Goal: Task Accomplishment & Management: Use online tool/utility

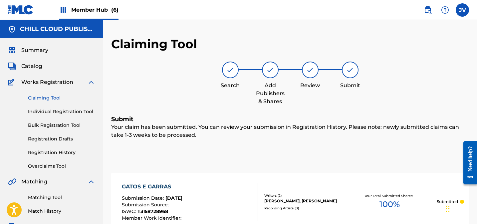
click at [47, 97] on link "Claiming Tool" at bounding box center [61, 98] width 67 height 7
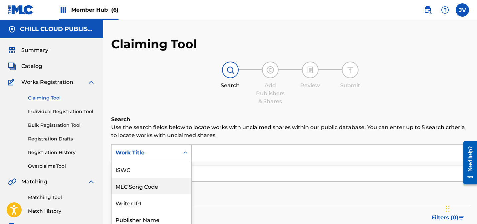
scroll to position [33, 0]
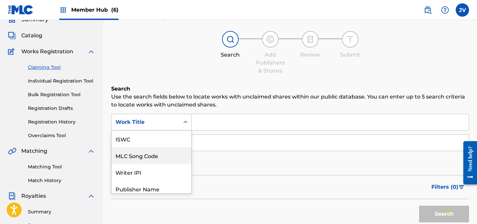
click at [160, 130] on div "MLC Song Code, 2 of 7. 7 results available. Use Up and Down to choose options, …" at bounding box center [151, 122] width 81 height 17
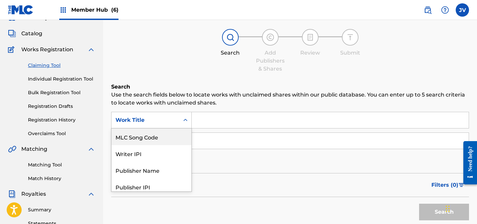
scroll to position [37, 0]
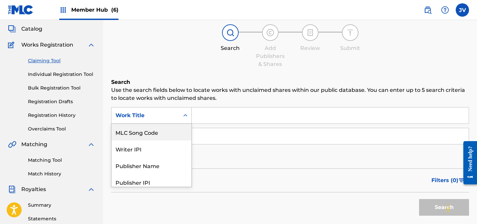
drag, startPoint x: 150, startPoint y: 130, endPoint x: 196, endPoint y: 126, distance: 46.2
click at [150, 130] on div "MLC Song Code" at bounding box center [152, 132] width 80 height 17
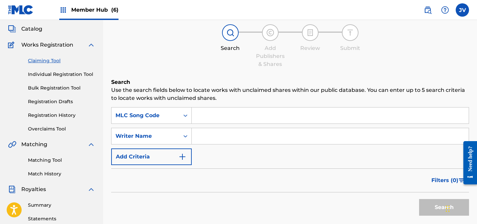
click at [197, 116] on input "Search Form" at bounding box center [330, 116] width 277 height 16
paste input "GE04F3"
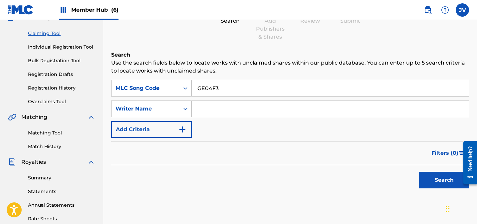
scroll to position [87, 0]
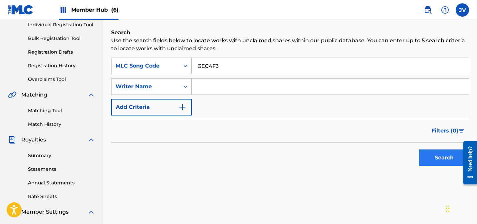
type input "GE04F3"
click at [429, 154] on button "Search" at bounding box center [444, 157] width 50 height 17
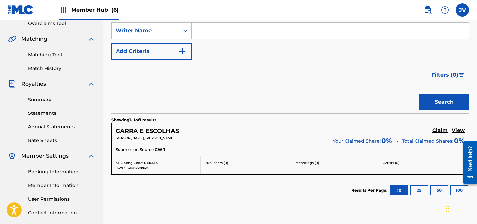
scroll to position [181, 0]
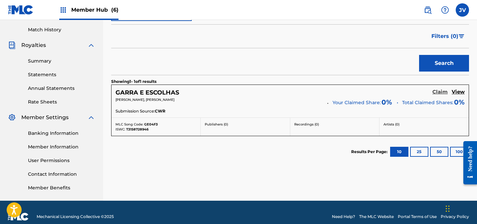
click at [438, 93] on h5 "Claim" at bounding box center [439, 92] width 15 height 6
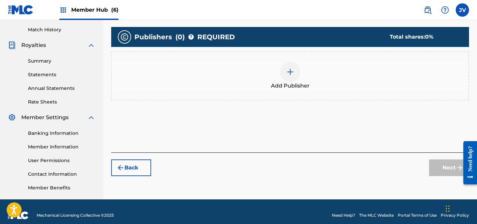
click at [286, 73] on img at bounding box center [290, 72] width 8 height 8
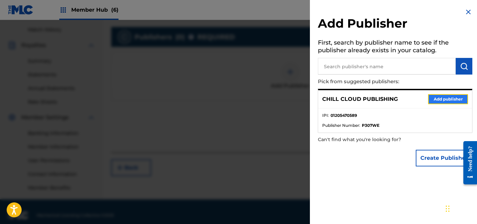
click at [437, 96] on button "Add publisher" at bounding box center [448, 99] width 40 height 10
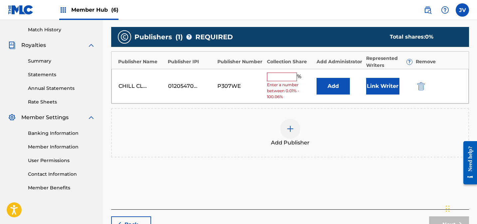
click at [283, 78] on input "text" at bounding box center [282, 77] width 30 height 9
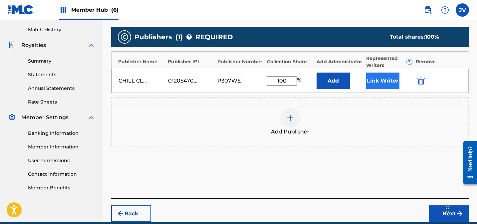
type input "100"
click at [384, 83] on button "Link Writer" at bounding box center [382, 81] width 33 height 17
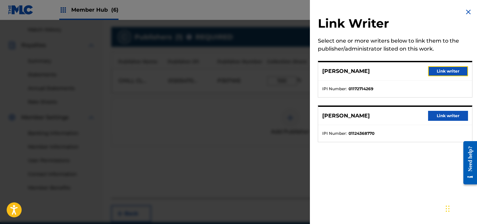
click at [455, 74] on button "Link writer" at bounding box center [448, 71] width 40 height 10
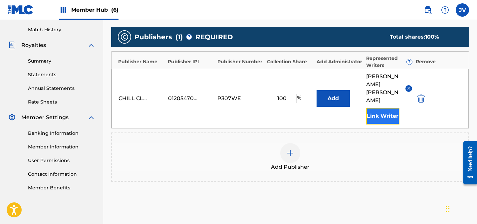
click at [389, 108] on button "Link Writer" at bounding box center [382, 116] width 33 height 17
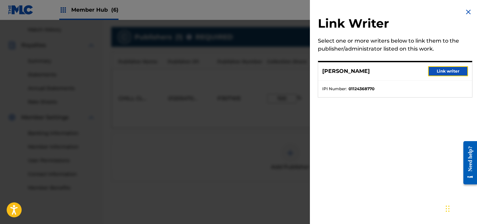
click at [454, 72] on button "Link writer" at bounding box center [448, 71] width 40 height 10
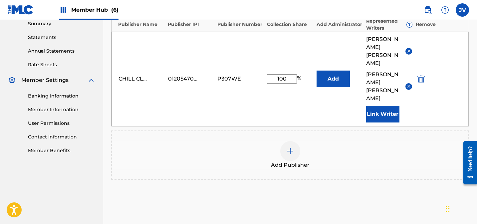
scroll to position [250, 0]
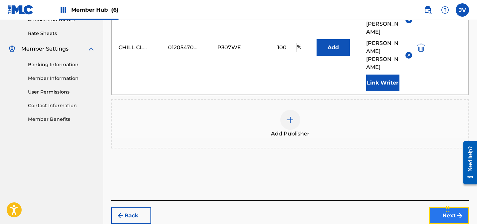
click at [440, 207] on button "Next" at bounding box center [449, 215] width 40 height 17
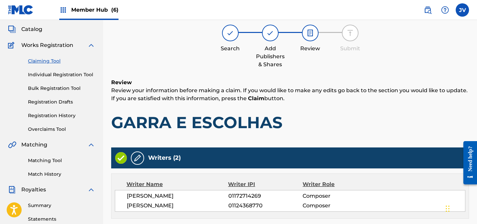
scroll to position [191, 0]
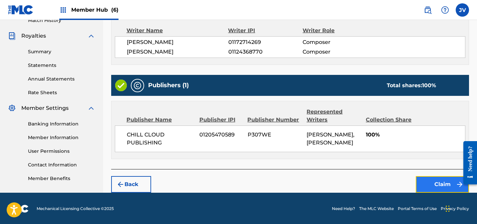
click at [440, 179] on button "Claim" at bounding box center [442, 184] width 53 height 17
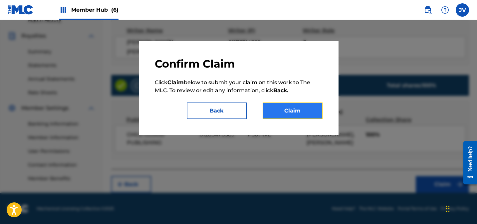
click at [303, 108] on button "Claim" at bounding box center [293, 111] width 60 height 17
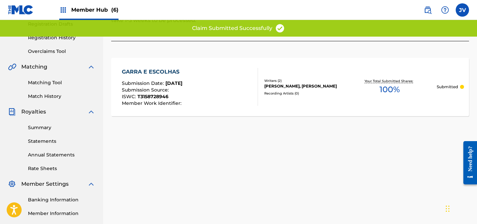
scroll to position [0, 0]
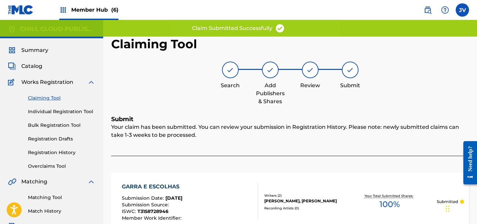
click at [39, 96] on link "Claiming Tool" at bounding box center [61, 98] width 67 height 7
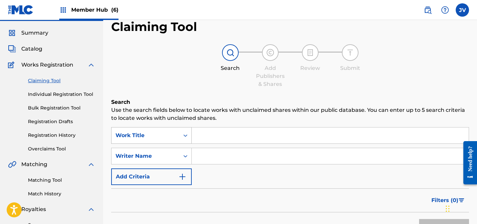
click at [160, 144] on div "Work Title" at bounding box center [151, 135] width 81 height 17
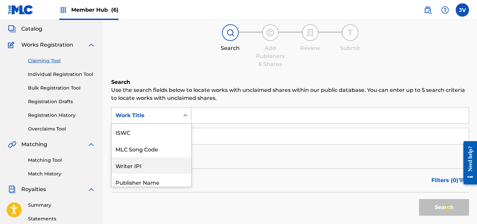
scroll to position [17, 0]
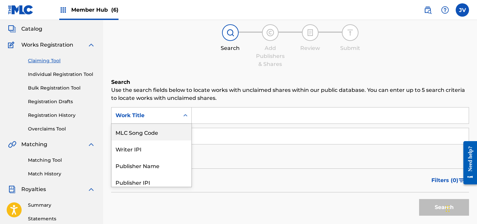
click at [160, 136] on div "MLC Song Code" at bounding box center [152, 132] width 80 height 17
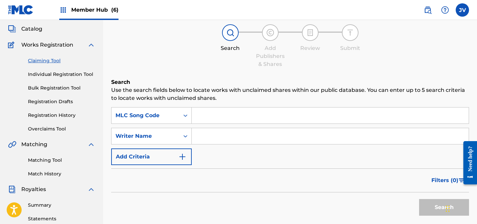
click at [230, 110] on input "Search Form" at bounding box center [330, 116] width 277 height 16
paste input "OD4MVH"
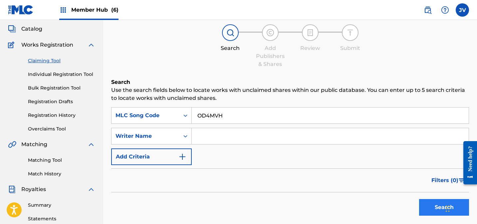
type input "OD4MVH"
click at [427, 206] on button "Search" at bounding box center [444, 207] width 50 height 17
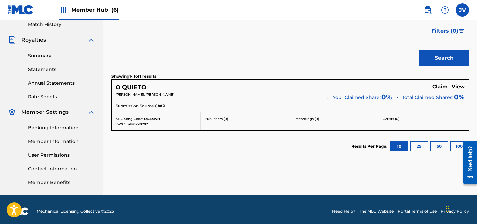
scroll to position [189, 0]
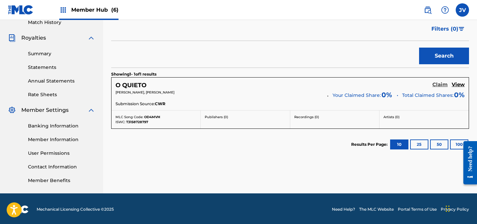
click at [443, 85] on h5 "Claim" at bounding box center [439, 85] width 15 height 6
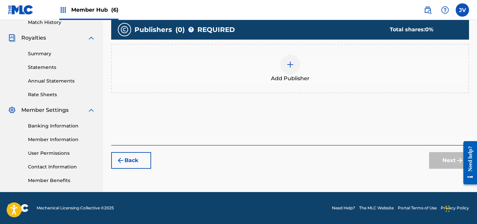
click at [291, 69] on div at bounding box center [290, 65] width 20 height 20
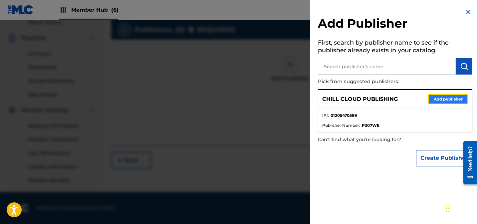
click at [450, 98] on button "Add publisher" at bounding box center [448, 99] width 40 height 10
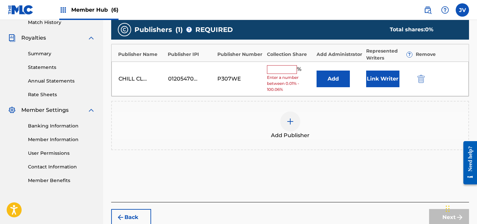
click at [276, 70] on input "text" at bounding box center [282, 69] width 30 height 9
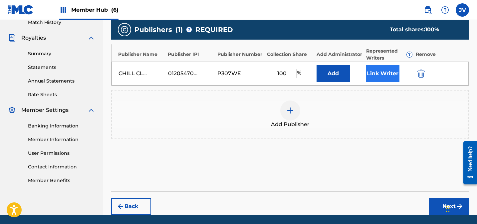
type input "100"
click at [383, 72] on button "Link Writer" at bounding box center [382, 73] width 33 height 17
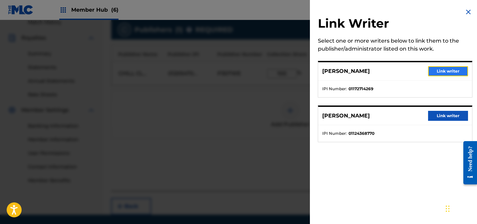
click at [445, 68] on button "Link writer" at bounding box center [448, 71] width 40 height 10
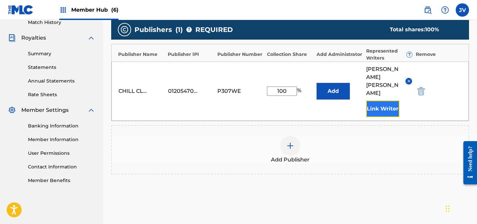
click at [382, 101] on button "Link Writer" at bounding box center [382, 109] width 33 height 17
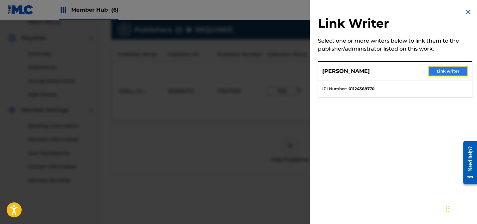
click at [431, 72] on button "Link writer" at bounding box center [448, 71] width 40 height 10
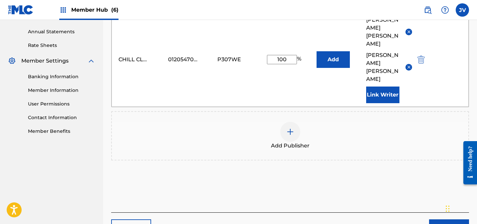
scroll to position [250, 0]
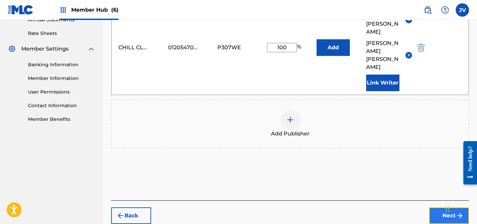
click at [442, 207] on button "Next" at bounding box center [449, 215] width 40 height 17
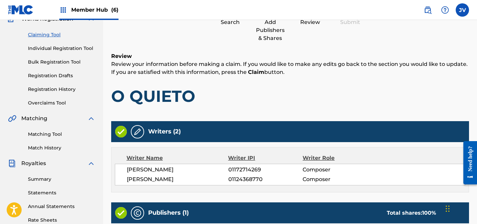
scroll to position [191, 0]
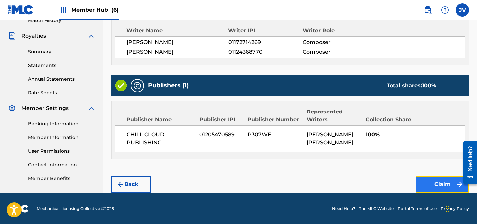
click at [437, 187] on button "Claim" at bounding box center [442, 184] width 53 height 17
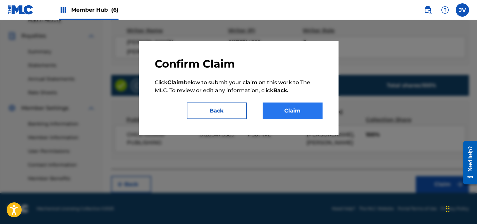
drag, startPoint x: 296, startPoint y: 100, endPoint x: 297, endPoint y: 103, distance: 3.5
click at [296, 100] on div "Confirm Claim Click Claim below to submit your claim on this work to The MLC. T…" at bounding box center [239, 88] width 168 height 62
click at [298, 110] on button "Claim" at bounding box center [293, 111] width 60 height 17
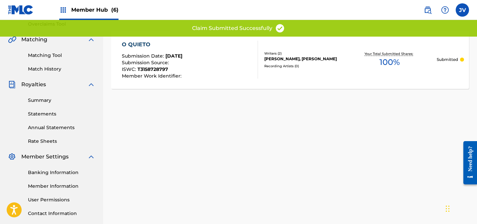
scroll to position [0, 0]
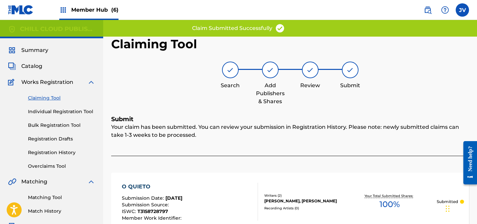
click at [52, 99] on link "Claiming Tool" at bounding box center [61, 98] width 67 height 7
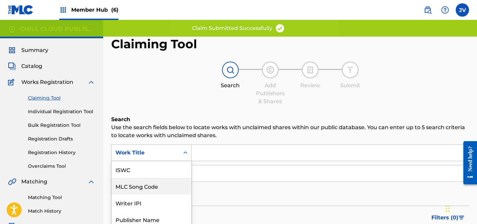
scroll to position [37, 0]
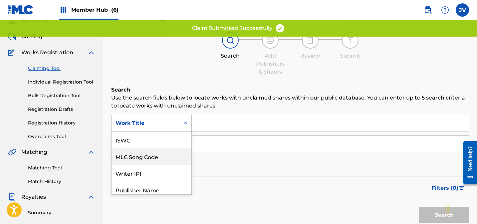
click at [173, 131] on div "MLC Song Code, 2 of 7. 7 results available. Use Up and Down to choose options, …" at bounding box center [151, 123] width 81 height 17
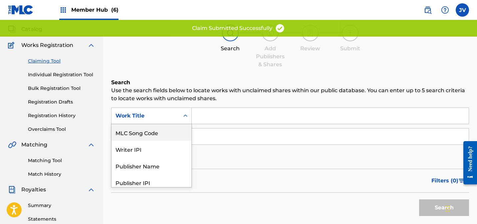
scroll to position [37, 0]
click at [161, 134] on div "MLC Song Code" at bounding box center [152, 132] width 80 height 17
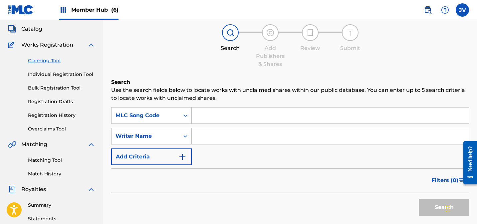
click at [232, 119] on input "Search Form" at bounding box center [330, 116] width 277 height 16
paste input "FI6823"
type input "FI6823"
click at [436, 204] on button "Search" at bounding box center [444, 207] width 50 height 17
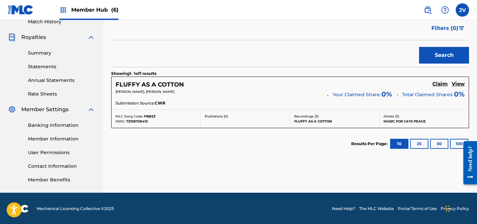
scroll to position [190, 0]
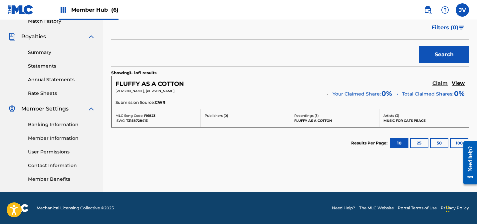
click at [438, 84] on h5 "Claim" at bounding box center [439, 83] width 15 height 6
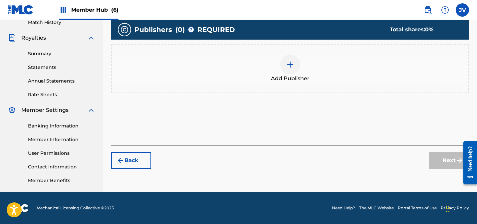
scroll to position [189, 0]
click at [294, 62] on img at bounding box center [290, 65] width 8 height 8
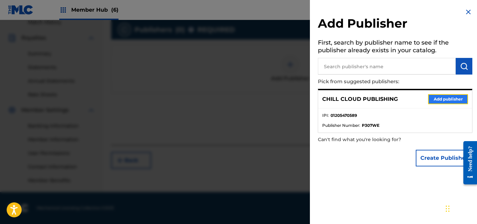
click at [450, 102] on button "Add publisher" at bounding box center [448, 99] width 40 height 10
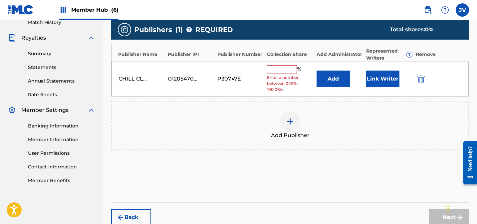
drag, startPoint x: 279, startPoint y: 69, endPoint x: 295, endPoint y: 69, distance: 15.7
click at [279, 69] on input "text" at bounding box center [282, 69] width 30 height 9
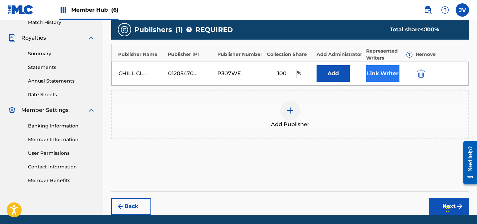
type input "100"
click at [382, 72] on button "Link Writer" at bounding box center [382, 73] width 33 height 17
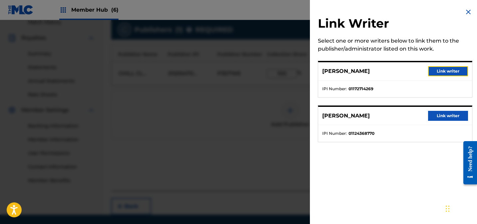
drag, startPoint x: 454, startPoint y: 71, endPoint x: 449, endPoint y: 76, distance: 6.8
click at [454, 71] on button "Link writer" at bounding box center [448, 71] width 40 height 10
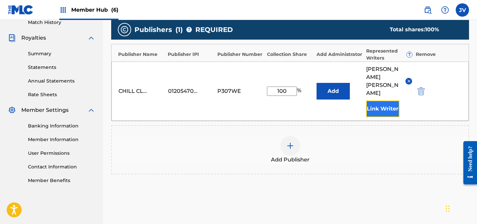
click at [386, 101] on button "Link Writer" at bounding box center [382, 109] width 33 height 17
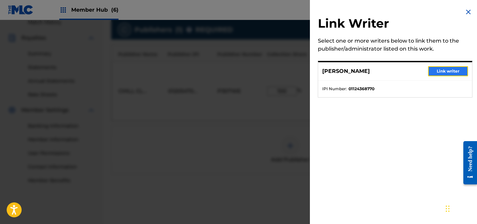
click at [446, 70] on button "Link writer" at bounding box center [448, 71] width 40 height 10
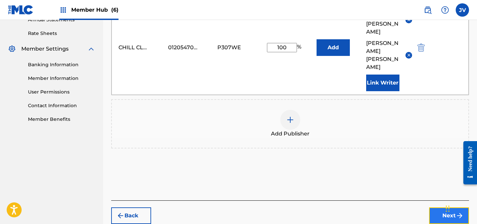
click at [442, 207] on button "Next" at bounding box center [449, 215] width 40 height 17
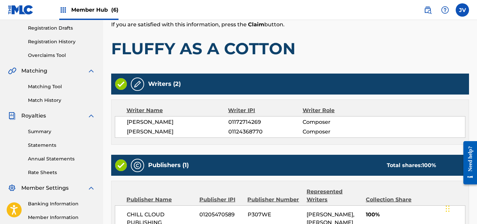
scroll to position [191, 0]
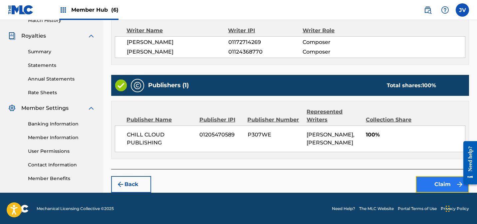
click at [434, 187] on button "Claim" at bounding box center [442, 184] width 53 height 17
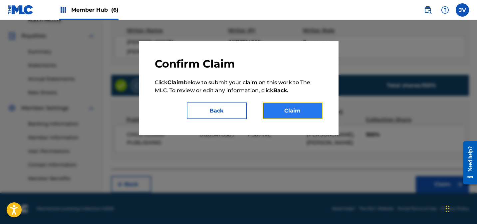
click at [306, 110] on button "Claim" at bounding box center [293, 111] width 60 height 17
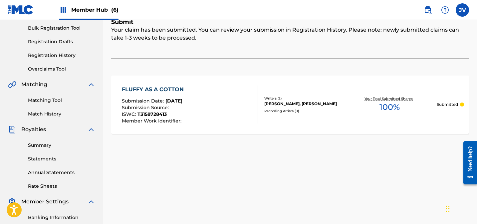
scroll to position [0, 0]
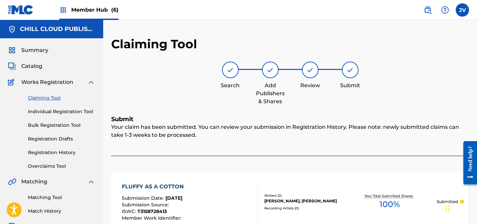
drag, startPoint x: 51, startPoint y: 98, endPoint x: 57, endPoint y: 97, distance: 6.0
click at [51, 98] on link "Claiming Tool" at bounding box center [61, 98] width 67 height 7
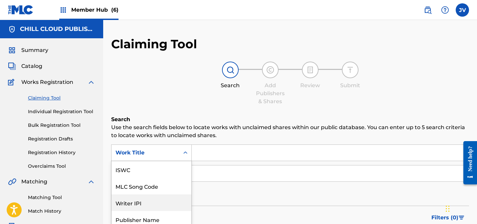
click at [151, 150] on div "Writer IPI, 3 of 7. 7 results available. Use Up and Down to choose options, pre…" at bounding box center [151, 152] width 81 height 17
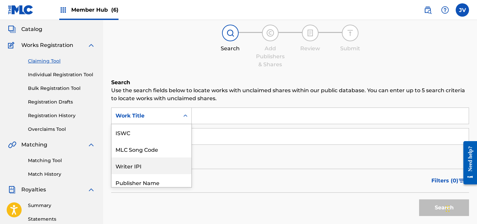
scroll to position [17, 0]
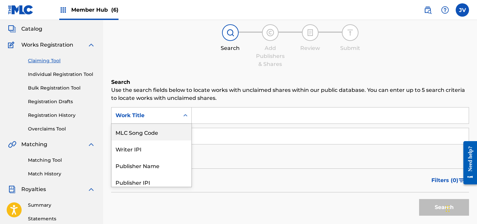
click at [154, 137] on div "MLC Song Code" at bounding box center [152, 132] width 80 height 17
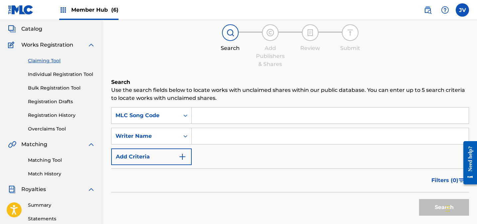
click at [225, 113] on input "Search Form" at bounding box center [330, 116] width 277 height 16
paste input "CD01TQ"
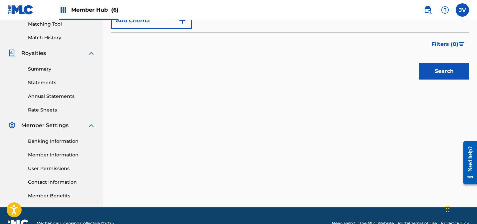
scroll to position [189, 0]
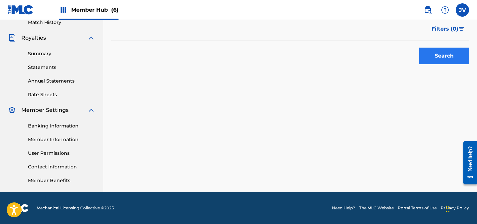
type input "CD01TQ"
click at [435, 58] on button "Search" at bounding box center [444, 56] width 50 height 17
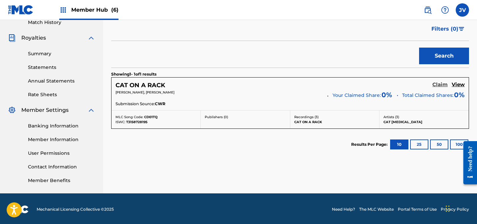
click at [441, 84] on h5 "Claim" at bounding box center [439, 85] width 15 height 6
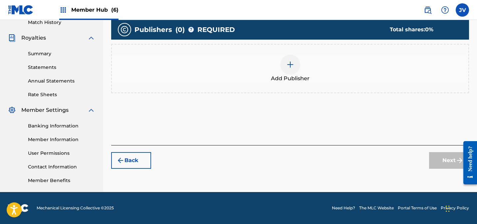
click at [285, 65] on div at bounding box center [290, 65] width 20 height 20
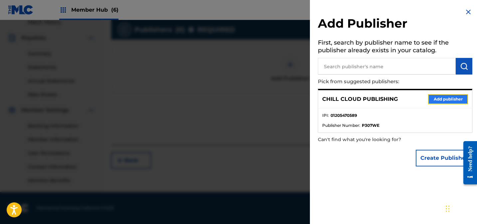
click at [457, 101] on button "Add publisher" at bounding box center [448, 99] width 40 height 10
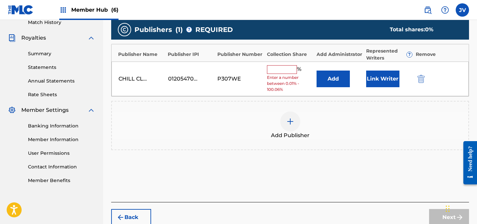
click at [283, 67] on input "text" at bounding box center [282, 69] width 30 height 9
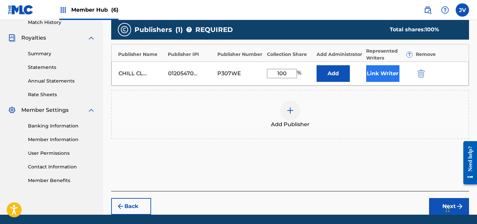
type input "100"
click at [377, 70] on button "Link Writer" at bounding box center [382, 73] width 33 height 17
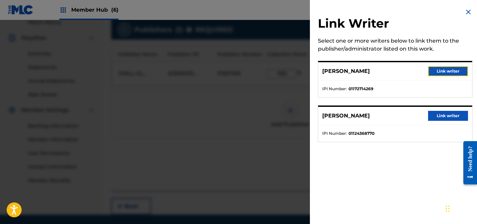
click at [431, 70] on button "Link writer" at bounding box center [448, 71] width 40 height 10
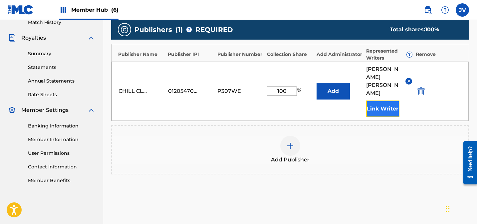
click at [383, 101] on button "Link Writer" at bounding box center [382, 109] width 33 height 17
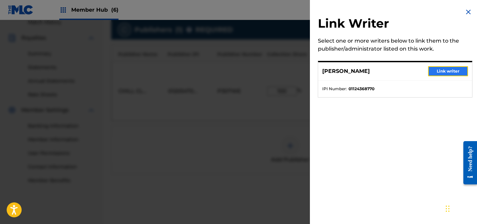
click at [432, 70] on button "Link writer" at bounding box center [448, 71] width 40 height 10
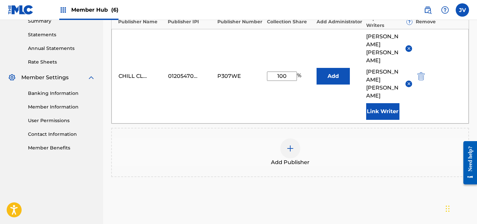
scroll to position [250, 0]
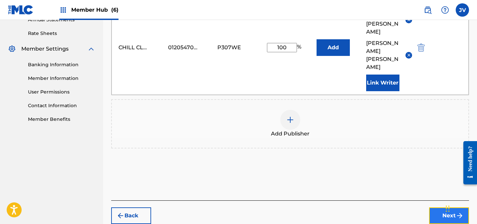
click at [453, 207] on button "Next" at bounding box center [449, 215] width 40 height 17
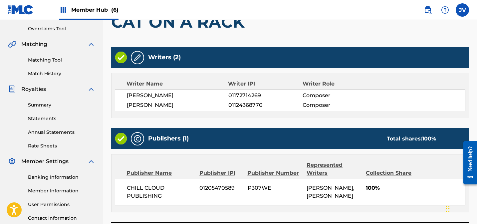
scroll to position [191, 0]
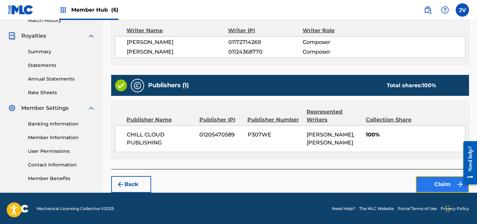
click at [439, 176] on button "Claim" at bounding box center [442, 184] width 53 height 17
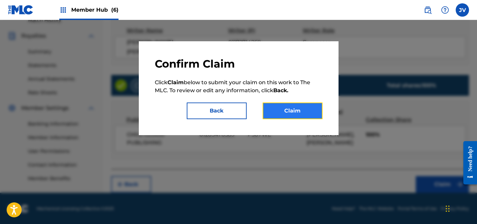
click at [291, 110] on button "Claim" at bounding box center [293, 111] width 60 height 17
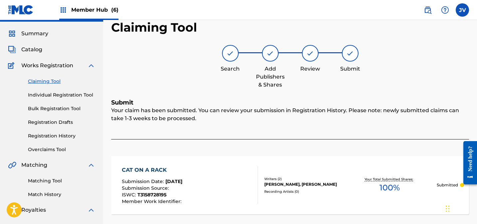
scroll to position [6, 0]
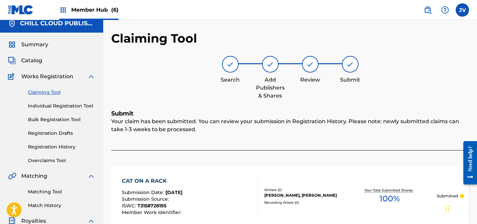
click at [45, 93] on link "Claiming Tool" at bounding box center [61, 92] width 67 height 7
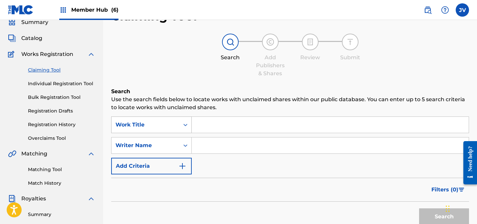
click at [157, 133] on div "Work Title" at bounding box center [151, 125] width 81 height 17
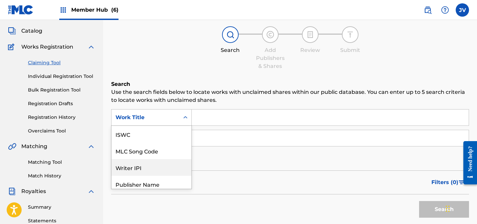
scroll to position [37, 0]
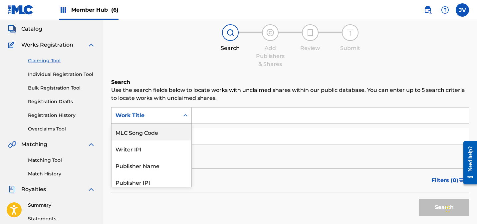
click at [147, 132] on div "MLC Song Code" at bounding box center [152, 132] width 80 height 17
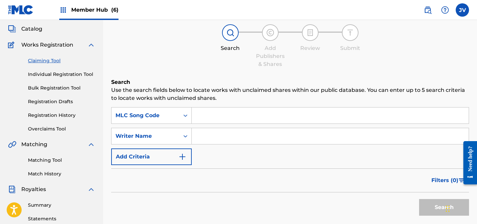
click at [218, 112] on input "Search Form" at bounding box center [330, 116] width 277 height 16
paste input "CD0UOR"
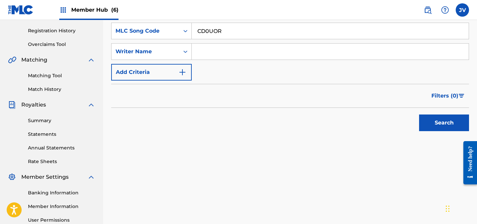
scroll to position [189, 0]
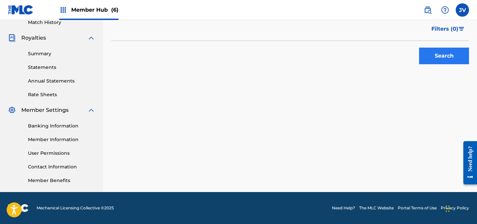
type input "CD0UOR"
click at [439, 53] on button "Search" at bounding box center [444, 56] width 50 height 17
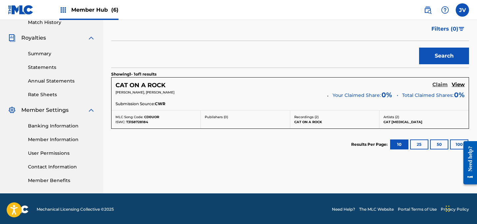
click at [440, 86] on h5 "Claim" at bounding box center [439, 85] width 15 height 6
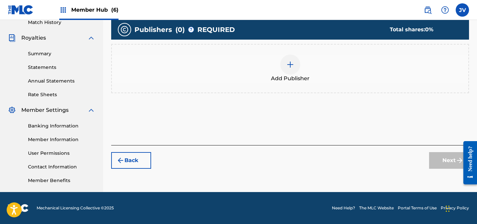
click at [290, 68] on div at bounding box center [290, 65] width 20 height 20
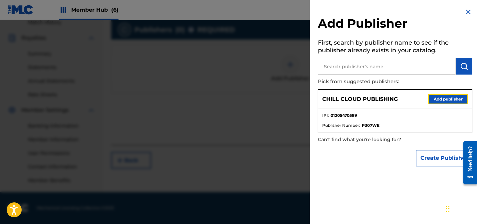
click at [440, 97] on button "Add publisher" at bounding box center [448, 99] width 40 height 10
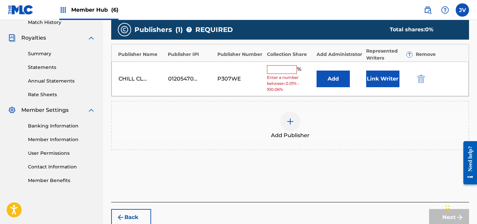
drag, startPoint x: 283, startPoint y: 71, endPoint x: 288, endPoint y: 72, distance: 4.8
click at [283, 71] on input "text" at bounding box center [282, 69] width 30 height 9
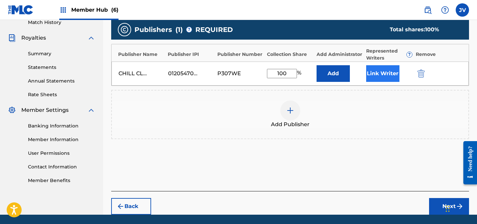
type input "100"
click at [374, 77] on button "Link Writer" at bounding box center [382, 73] width 33 height 17
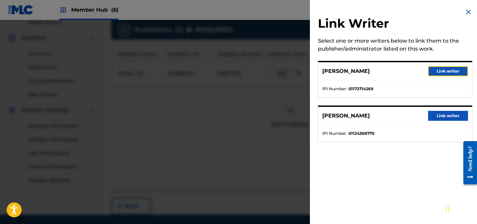
click at [444, 72] on button "Link writer" at bounding box center [448, 71] width 40 height 10
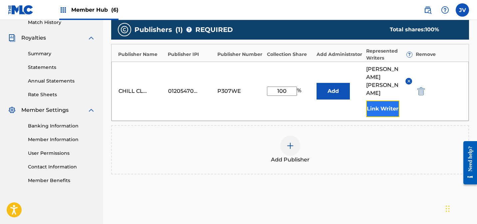
click at [391, 101] on button "Link Writer" at bounding box center [382, 109] width 33 height 17
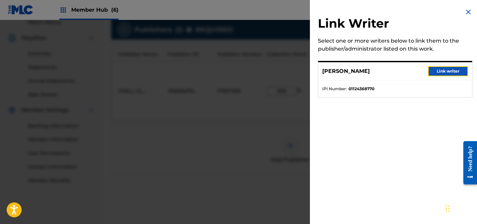
click at [453, 67] on button "Link writer" at bounding box center [448, 71] width 40 height 10
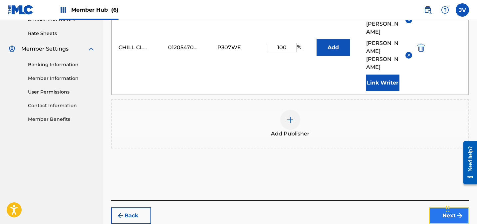
click at [443, 207] on button "Next" at bounding box center [449, 215] width 40 height 17
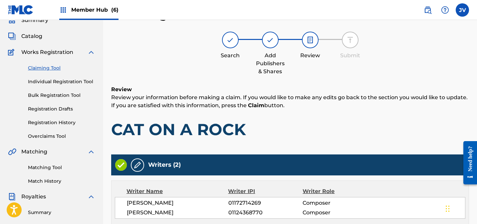
scroll to position [191, 0]
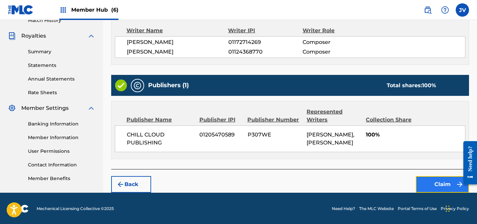
click at [439, 180] on button "Claim" at bounding box center [442, 184] width 53 height 17
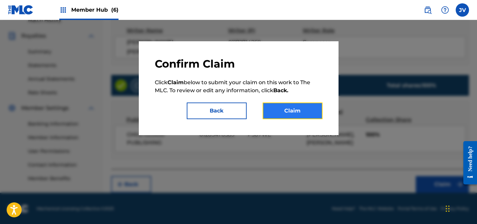
click at [301, 111] on button "Claim" at bounding box center [293, 111] width 60 height 17
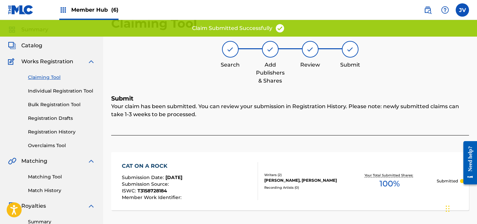
scroll to position [0, 0]
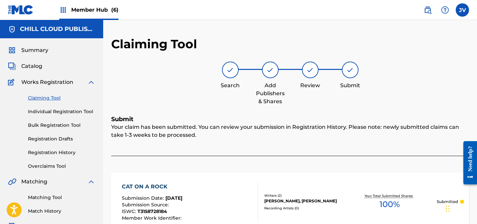
click at [50, 97] on link "Claiming Tool" at bounding box center [61, 98] width 67 height 7
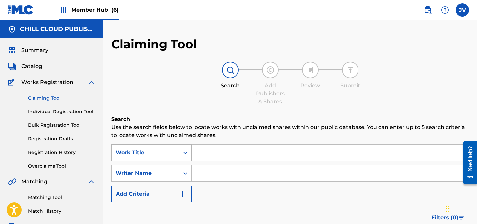
click at [153, 156] on div "Work Title" at bounding box center [151, 152] width 81 height 17
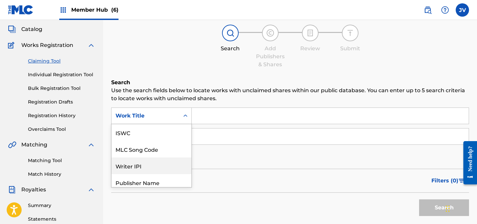
scroll to position [37, 0]
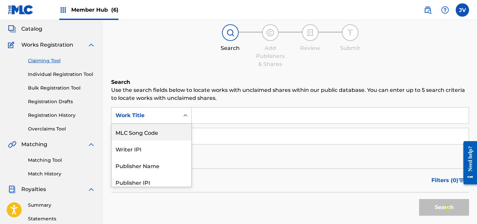
click at [152, 135] on div "MLC Song Code" at bounding box center [152, 132] width 80 height 17
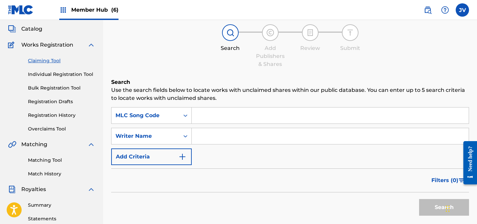
click at [231, 112] on input "Search Form" at bounding box center [330, 116] width 277 height 16
paste input "CD1OGY"
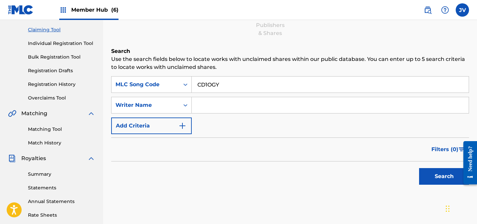
scroll to position [92, 0]
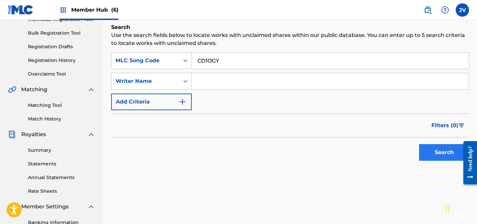
type input "CD1OGY"
click at [449, 156] on button "Search" at bounding box center [444, 152] width 50 height 17
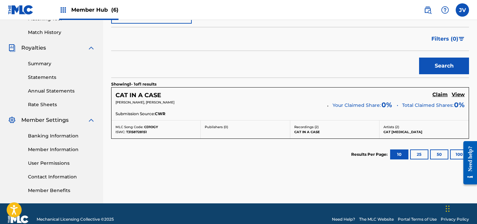
scroll to position [184, 0]
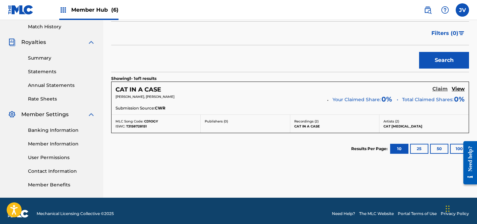
click at [436, 87] on h5 "Claim" at bounding box center [439, 89] width 15 height 6
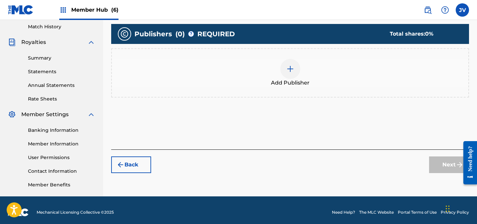
click at [288, 67] on img at bounding box center [290, 69] width 8 height 8
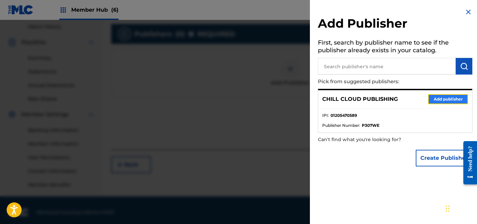
click at [440, 98] on button "Add publisher" at bounding box center [448, 99] width 40 height 10
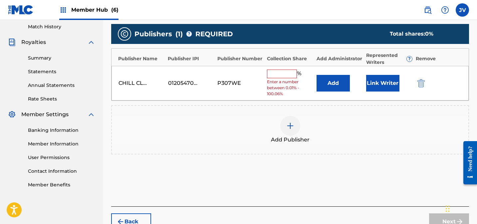
drag, startPoint x: 281, startPoint y: 74, endPoint x: 292, endPoint y: 74, distance: 11.3
click at [282, 74] on input "text" at bounding box center [282, 74] width 30 height 9
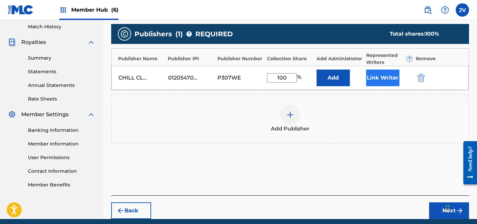
type input "100"
click at [385, 77] on button "Link Writer" at bounding box center [382, 78] width 33 height 17
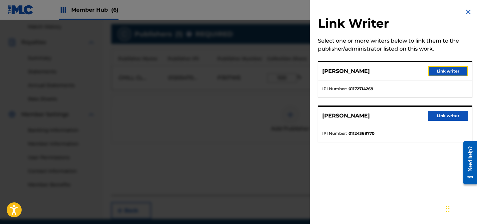
click at [439, 69] on button "Link writer" at bounding box center [448, 71] width 40 height 10
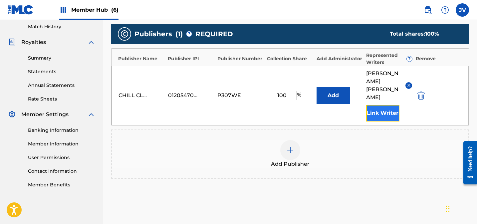
click at [388, 105] on button "Link Writer" at bounding box center [382, 113] width 33 height 17
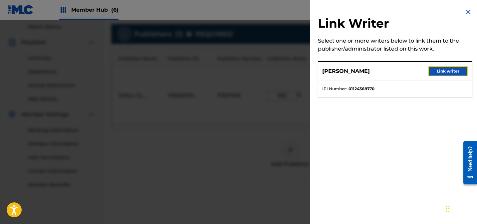
click at [442, 70] on button "Link writer" at bounding box center [448, 71] width 40 height 10
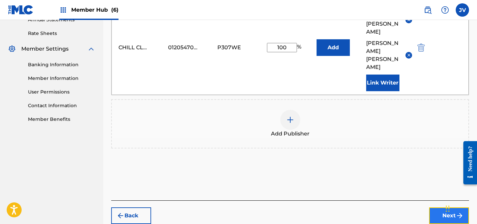
click at [448, 207] on button "Next" at bounding box center [449, 215] width 40 height 17
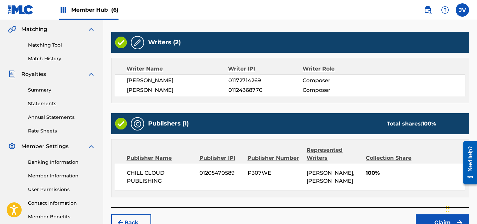
scroll to position [166, 0]
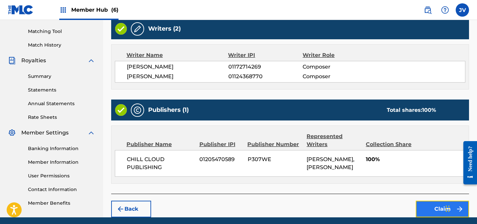
click at [443, 210] on button "Claim" at bounding box center [442, 209] width 53 height 17
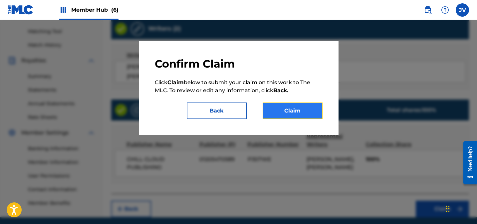
click at [298, 113] on button "Claim" at bounding box center [293, 111] width 60 height 17
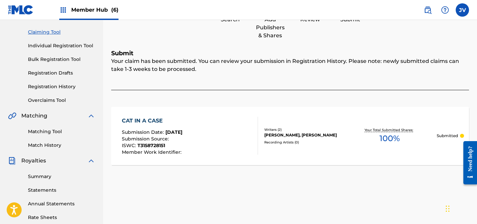
scroll to position [0, 0]
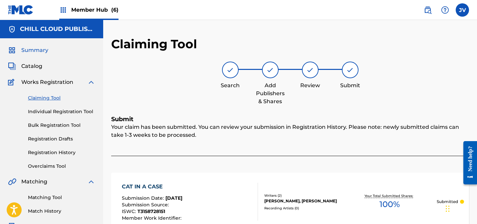
click at [37, 52] on span "Summary" at bounding box center [34, 50] width 27 height 8
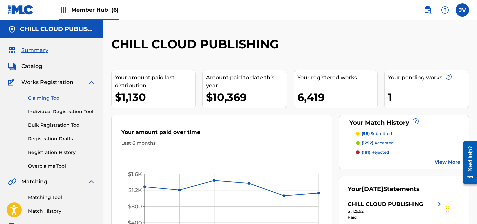
click at [56, 96] on link "Claiming Tool" at bounding box center [61, 98] width 67 height 7
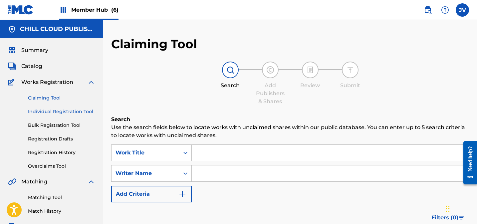
click at [56, 111] on link "Individual Registration Tool" at bounding box center [61, 111] width 67 height 7
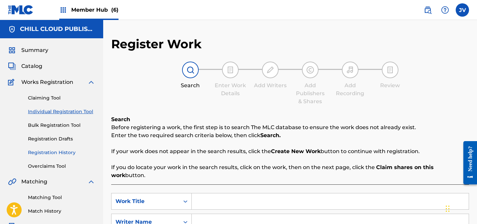
click at [50, 151] on link "Registration History" at bounding box center [61, 152] width 67 height 7
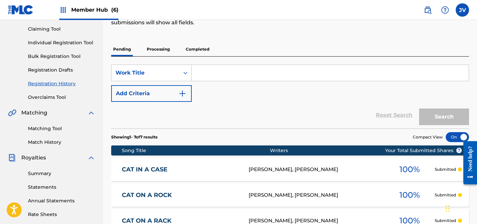
scroll to position [64, 0]
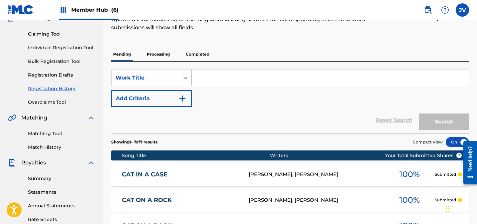
click at [200, 54] on p "Completed" at bounding box center [198, 54] width 28 height 14
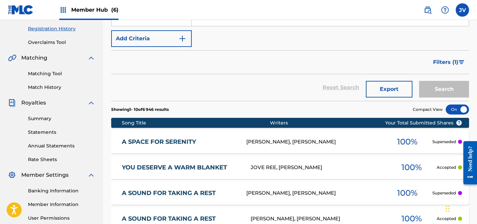
scroll to position [134, 0]
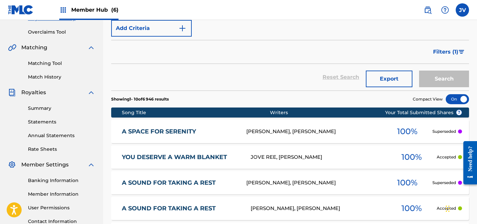
click at [174, 133] on link "A SPACE FOR SERENITY" at bounding box center [180, 132] width 116 height 8
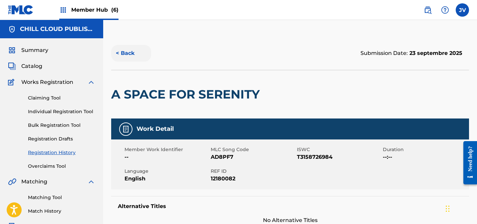
click at [129, 52] on button "< Back" at bounding box center [131, 53] width 40 height 17
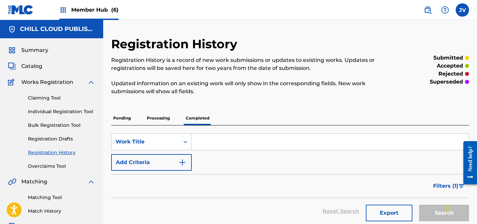
click at [149, 114] on p "Processing" at bounding box center [158, 118] width 27 height 14
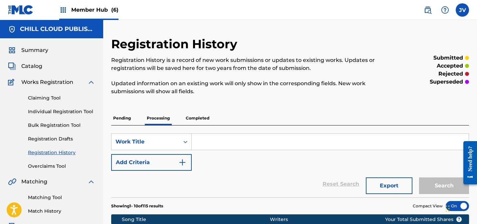
click at [123, 120] on p "Pending" at bounding box center [122, 118] width 22 height 14
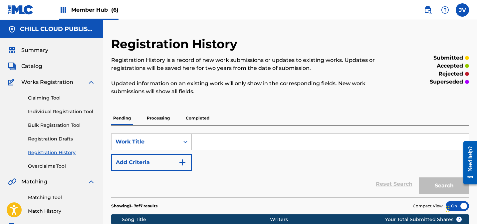
click at [194, 117] on p "Completed" at bounding box center [198, 118] width 28 height 14
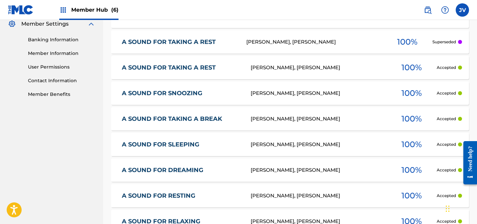
scroll to position [361, 0]
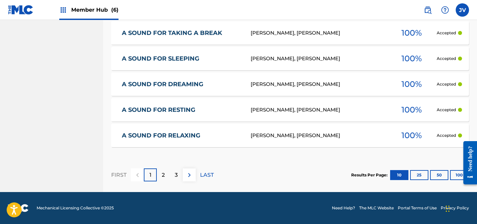
click at [149, 136] on link "A SOUND FOR RELAXING" at bounding box center [182, 136] width 120 height 8
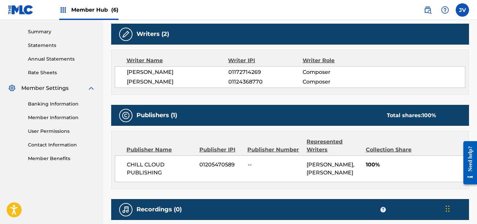
scroll to position [286, 0]
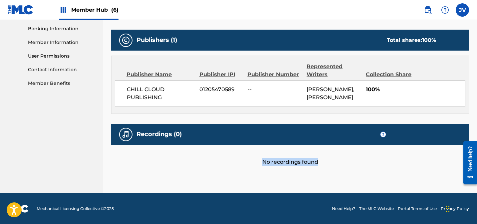
drag, startPoint x: 264, startPoint y: 161, endPoint x: 318, endPoint y: 161, distance: 53.9
click at [318, 161] on div "No recordings found" at bounding box center [290, 155] width 358 height 21
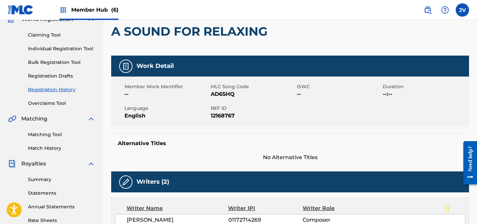
scroll to position [0, 0]
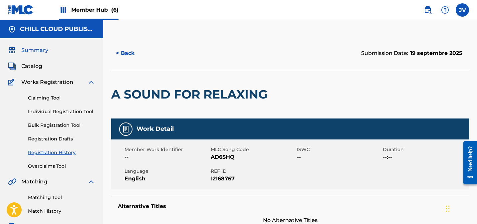
click at [39, 51] on span "Summary" at bounding box center [34, 50] width 27 height 8
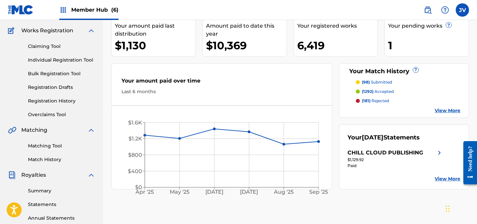
scroll to position [124, 0]
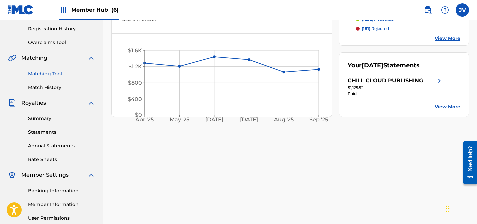
click at [50, 71] on link "Matching Tool" at bounding box center [61, 73] width 67 height 7
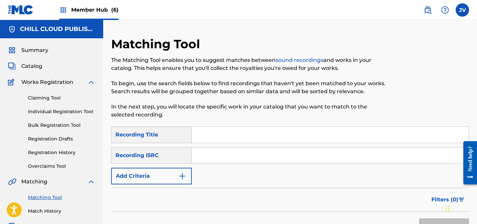
drag, startPoint x: 224, startPoint y: 154, endPoint x: 270, endPoint y: 156, distance: 46.3
click at [225, 154] on input "Search Form" at bounding box center [330, 155] width 277 height 16
paste input "DEAR42272060"
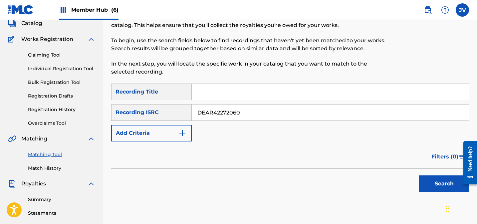
scroll to position [72, 0]
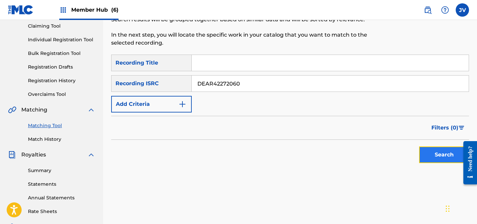
click at [451, 155] on button "Search" at bounding box center [444, 154] width 50 height 17
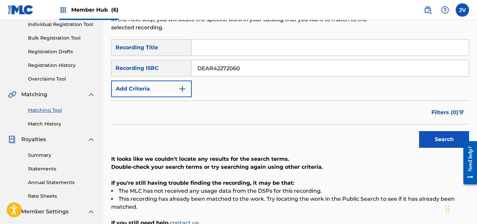
scroll to position [70, 0]
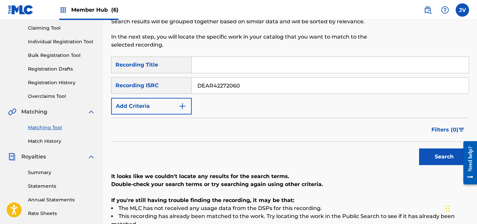
drag, startPoint x: 247, startPoint y: 88, endPoint x: 157, endPoint y: 85, distance: 89.6
click at [152, 85] on div "SearchWithCriteria25200128-f3c4-49b6-a084-ade4c456f8b1 Recording ISRC DEAR42272…" at bounding box center [290, 85] width 358 height 17
paste input "FR96X2246147"
type input "FR96X2246147"
click at [453, 158] on button "Search" at bounding box center [444, 156] width 50 height 17
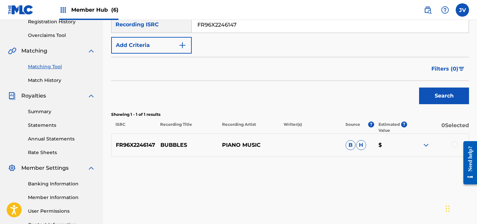
scroll to position [149, 0]
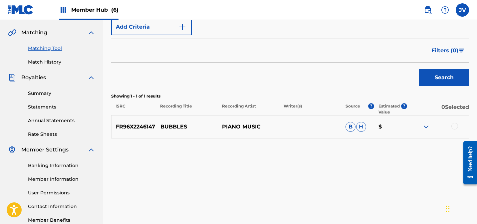
click at [451, 125] on div at bounding box center [454, 126] width 7 height 7
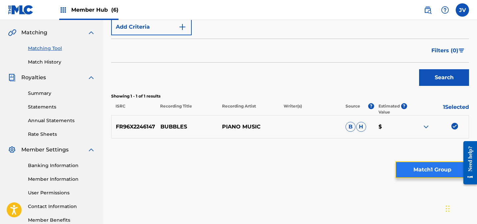
click at [424, 167] on button "Match 1 Group" at bounding box center [432, 169] width 74 height 17
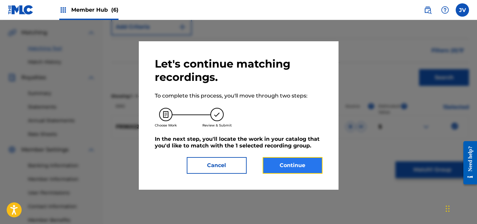
click at [284, 170] on button "Continue" at bounding box center [293, 165] width 60 height 17
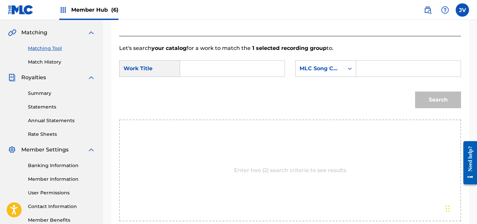
click at [212, 71] on input "Search Form" at bounding box center [232, 69] width 93 height 16
type input "bubbles"
click at [383, 69] on input "Search Form" at bounding box center [408, 69] width 93 height 16
click at [369, 63] on input "Search Form" at bounding box center [408, 69] width 93 height 16
paste input "BD0LSX"
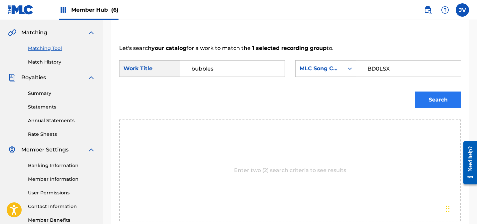
type input "BD0LSX"
click at [423, 98] on button "Search" at bounding box center [438, 100] width 46 height 17
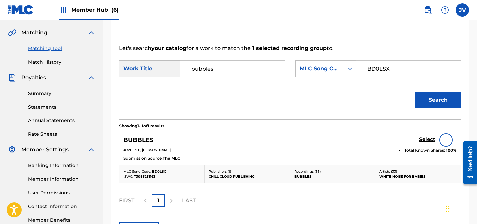
click at [425, 135] on div "Select" at bounding box center [438, 139] width 38 height 13
click at [425, 138] on h5 "Select" at bounding box center [427, 139] width 16 height 6
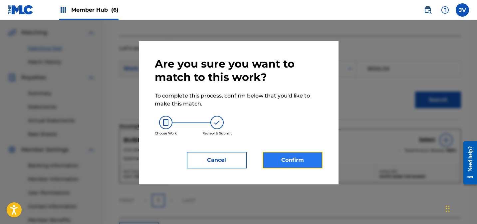
click at [300, 160] on button "Confirm" at bounding box center [293, 160] width 60 height 17
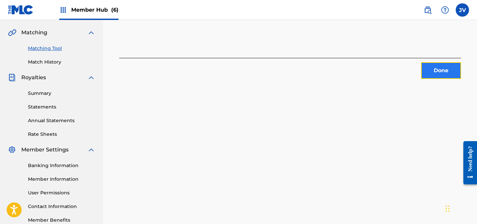
click at [441, 69] on button "Done" at bounding box center [441, 70] width 40 height 17
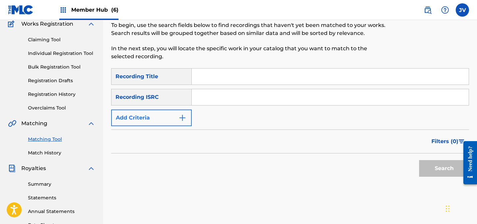
scroll to position [14, 0]
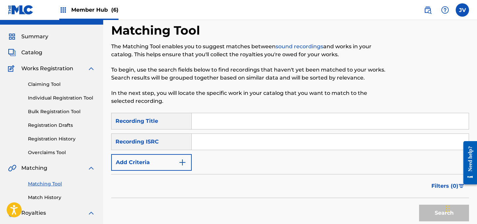
click at [225, 144] on input "Search Form" at bounding box center [330, 142] width 277 height 16
paste input "DEAR42274062"
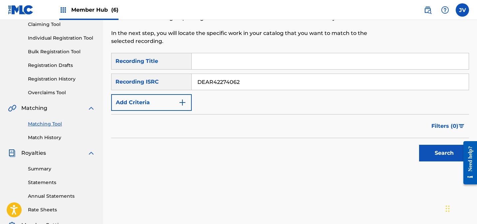
scroll to position [78, 0]
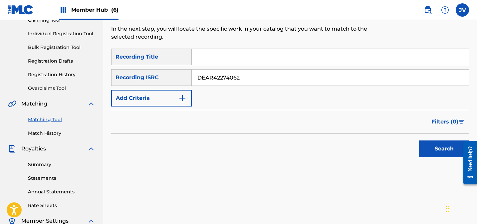
type input "DEAR42274062"
click at [417, 149] on div "Search" at bounding box center [442, 147] width 53 height 27
drag, startPoint x: 429, startPoint y: 149, endPoint x: 426, endPoint y: 149, distance: 3.7
click at [429, 149] on button "Search" at bounding box center [444, 148] width 50 height 17
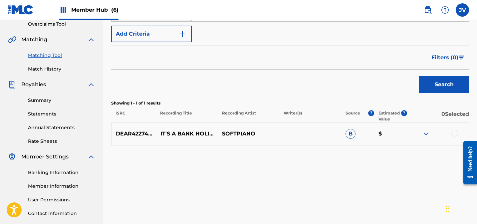
scroll to position [143, 0]
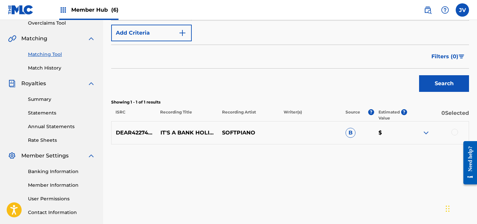
click at [455, 132] on div at bounding box center [454, 132] width 7 height 7
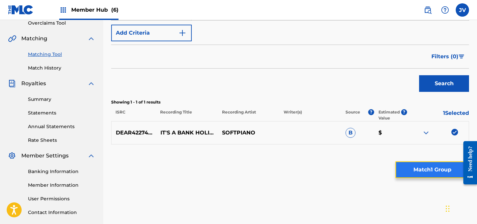
click at [428, 165] on button "Match 1 Group" at bounding box center [432, 169] width 74 height 17
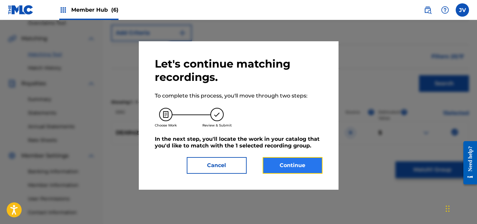
click at [314, 165] on button "Continue" at bounding box center [293, 165] width 60 height 17
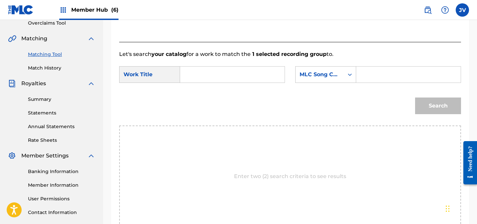
click at [226, 80] on input "Search Form" at bounding box center [232, 75] width 93 height 16
drag, startPoint x: 194, startPoint y: 99, endPoint x: 202, endPoint y: 97, distance: 8.8
click at [194, 99] on span "it's a" at bounding box center [194, 93] width 7 height 14
type input "it's a bank holiday"
click at [374, 72] on input "Search Form" at bounding box center [408, 75] width 93 height 16
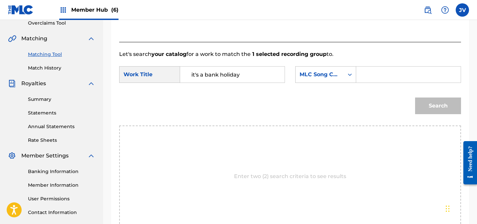
drag, startPoint x: 412, startPoint y: 77, endPoint x: 415, endPoint y: 79, distance: 3.9
click at [412, 77] on input "Search Form" at bounding box center [408, 75] width 93 height 16
paste input "IH1H3D"
type input "IH1H3D"
click at [431, 105] on button "Search" at bounding box center [438, 106] width 46 height 17
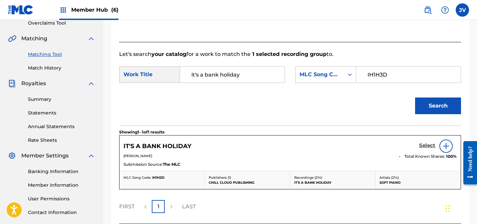
click at [426, 144] on h5 "Select" at bounding box center [427, 145] width 16 height 6
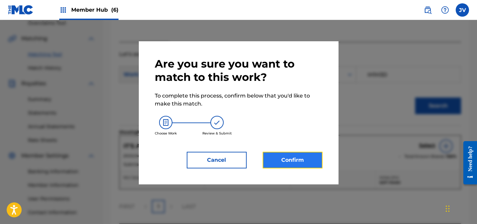
click at [286, 160] on button "Confirm" at bounding box center [293, 160] width 60 height 17
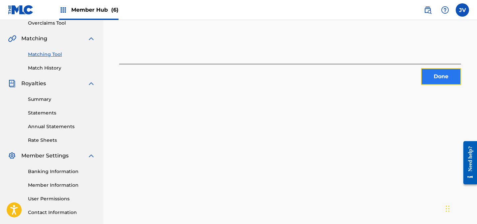
click at [436, 78] on button "Done" at bounding box center [441, 76] width 40 height 17
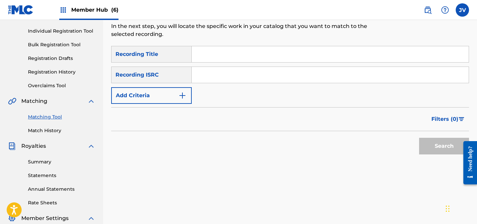
scroll to position [22, 0]
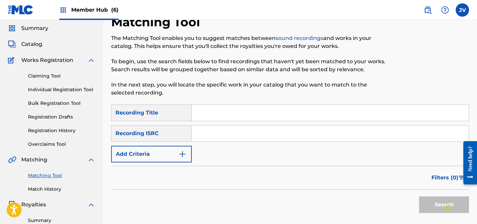
drag, startPoint x: 225, startPoint y: 132, endPoint x: 258, endPoint y: 134, distance: 33.0
click at [225, 132] on input "Search Form" at bounding box center [330, 133] width 277 height 16
paste input "USLZJ2367980"
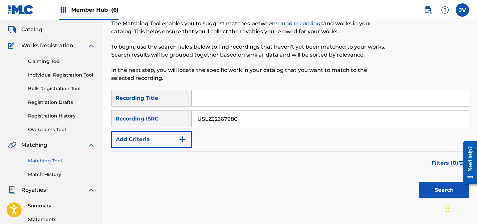
scroll to position [87, 0]
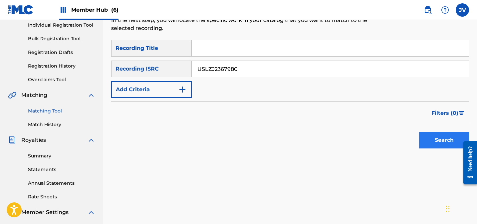
type input "USLZJ2367980"
click at [435, 136] on button "Search" at bounding box center [444, 140] width 50 height 17
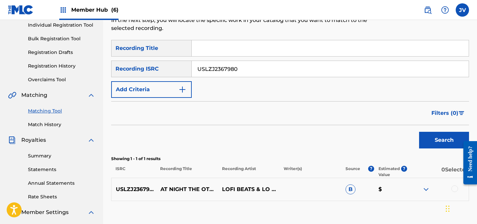
scroll to position [142, 0]
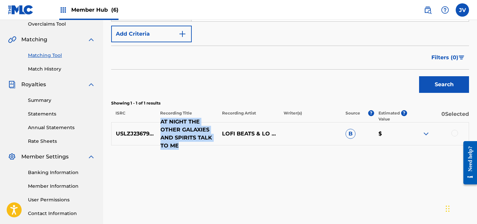
drag, startPoint x: 161, startPoint y: 121, endPoint x: 181, endPoint y: 146, distance: 32.4
click at [181, 146] on p "AT NIGHT THE OTHER GALAXIES AND SPIRITS TALK TO ME" at bounding box center [187, 134] width 62 height 32
copy p "AT NIGHT THE OTHER GALAXIES AND SPIRITS TALK TO ME"
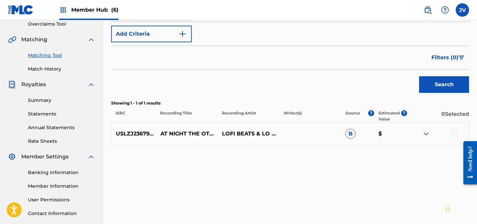
click at [457, 133] on div at bounding box center [454, 133] width 7 height 7
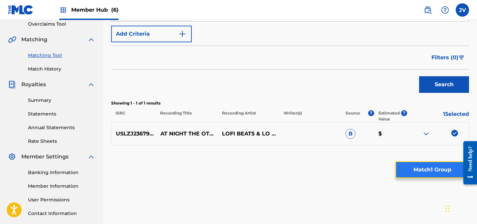
click at [434, 168] on button "Match 1 Group" at bounding box center [432, 169] width 74 height 17
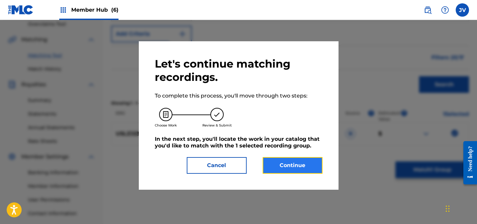
click at [283, 161] on button "Continue" at bounding box center [293, 165] width 60 height 17
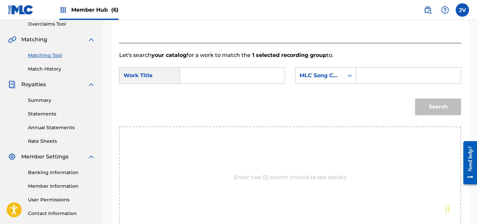
drag, startPoint x: 199, startPoint y: 77, endPoint x: 238, endPoint y: 79, distance: 38.6
click at [199, 77] on input "Search Form" at bounding box center [232, 76] width 93 height 16
paste input "AT NIGHT THE OTHER GALAXIES AND SPIRITS TALK TO ME"
type input "AT NIGHT THE OTHER GALAXIES AND SPIRITS TALK TO ME"
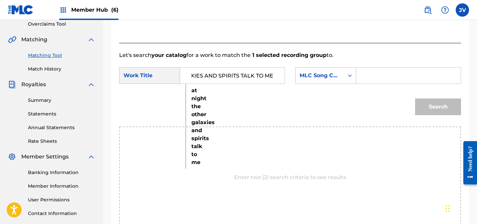
scroll to position [0, 0]
click at [401, 72] on input "Search Form" at bounding box center [408, 76] width 93 height 16
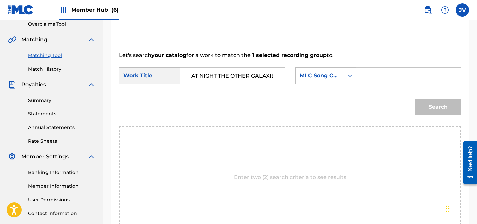
paste input "AE35MU"
type input "AE35MU"
click at [426, 102] on button "Search" at bounding box center [438, 107] width 46 height 17
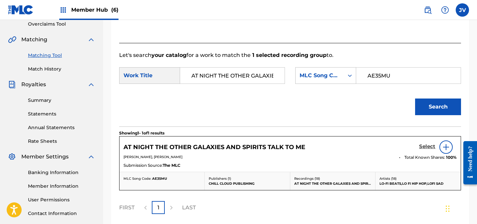
click at [426, 145] on h5 "Select" at bounding box center [427, 146] width 16 height 6
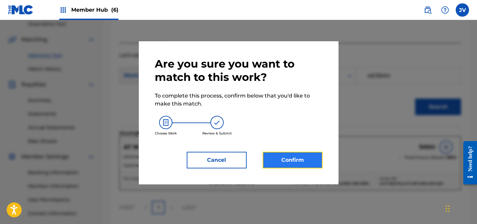
click at [296, 160] on button "Confirm" at bounding box center [293, 160] width 60 height 17
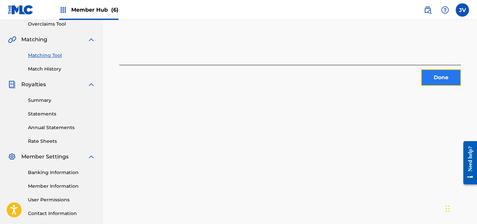
click at [435, 77] on button "Done" at bounding box center [441, 77] width 40 height 17
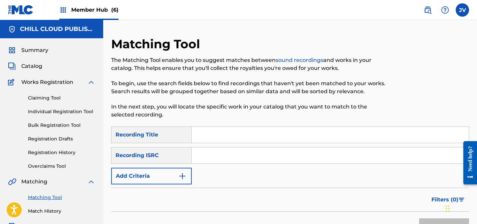
click at [222, 154] on input "Search Form" at bounding box center [330, 155] width 277 height 16
paste input "QZXLZ2340040"
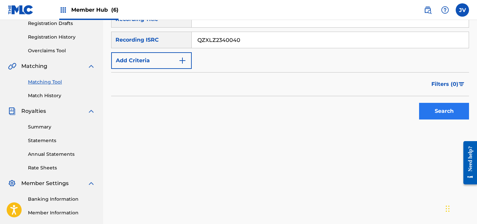
scroll to position [116, 0]
type input "QZXLZ2340040"
click at [438, 114] on button "Search" at bounding box center [444, 111] width 50 height 17
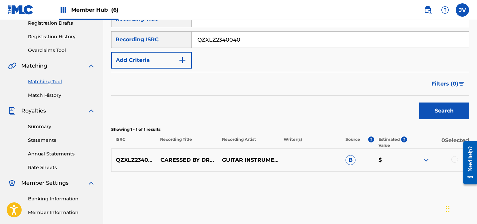
click at [453, 160] on div at bounding box center [454, 159] width 7 height 7
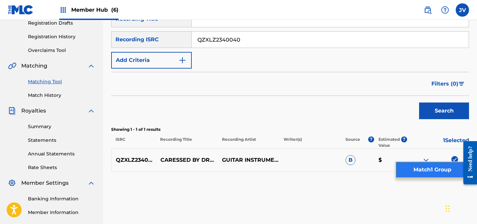
click at [435, 168] on button "Match 1 Group" at bounding box center [432, 169] width 74 height 17
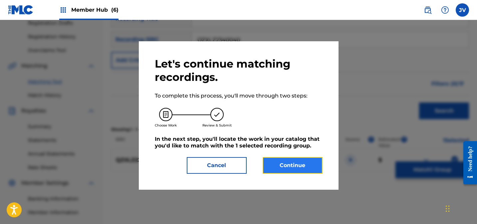
click at [298, 169] on button "Continue" at bounding box center [293, 165] width 60 height 17
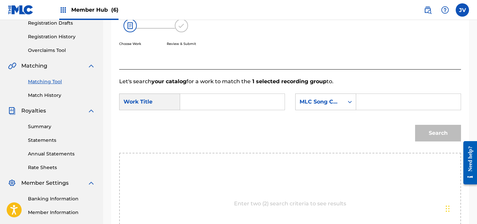
click at [211, 100] on input "Search Form" at bounding box center [232, 102] width 93 height 16
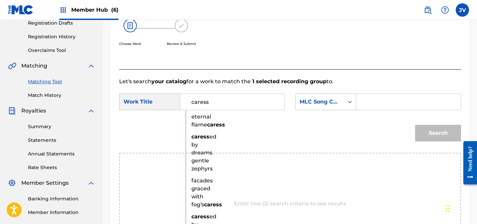
click at [204, 140] on strong "caress" at bounding box center [200, 136] width 18 height 6
type input "caressed by dreams gentle zephyrs"
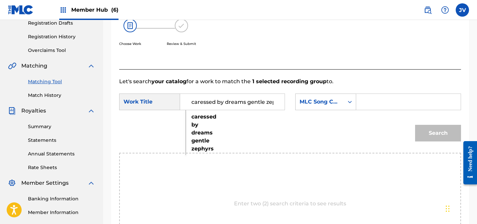
click at [376, 103] on input "Search Form" at bounding box center [408, 102] width 93 height 16
paste input "CC45L3"
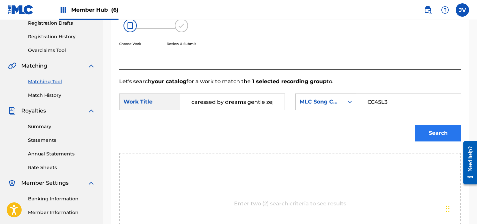
type input "CC45L3"
click at [431, 126] on button "Search" at bounding box center [438, 133] width 46 height 17
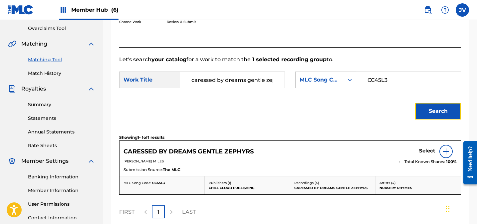
scroll to position [154, 0]
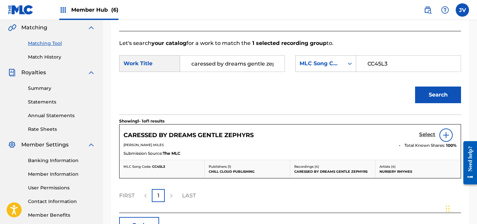
click at [427, 133] on h5 "Select" at bounding box center [427, 134] width 16 height 6
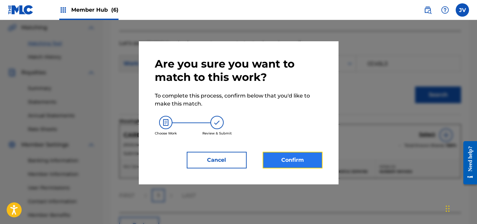
click at [298, 154] on button "Confirm" at bounding box center [293, 160] width 60 height 17
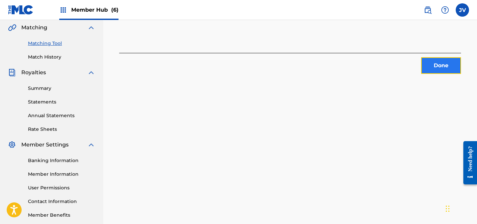
click at [434, 63] on button "Done" at bounding box center [441, 65] width 40 height 17
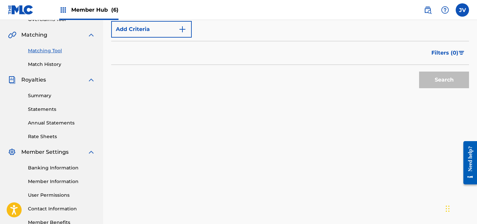
scroll to position [0, 0]
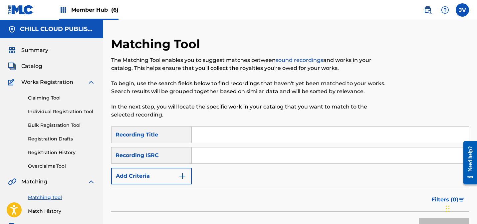
click at [219, 153] on input "Search Form" at bounding box center [330, 155] width 277 height 16
paste input "FRX282318359"
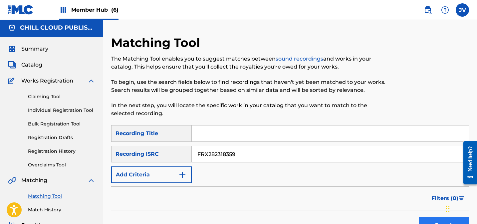
scroll to position [28, 0]
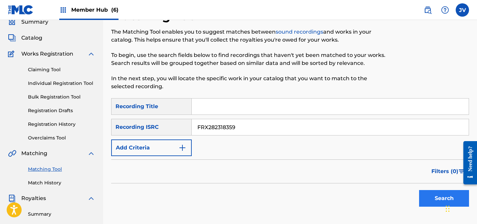
type input "FRX282318359"
click at [440, 194] on button "Search" at bounding box center [444, 198] width 50 height 17
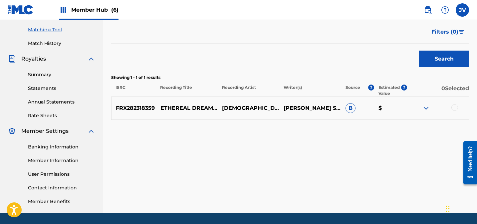
scroll to position [181, 0]
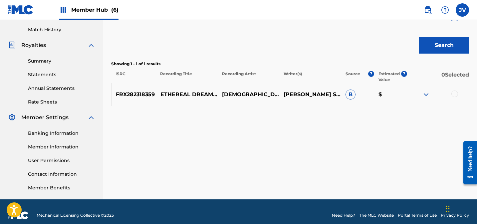
click at [459, 94] on div at bounding box center [438, 95] width 62 height 8
click at [456, 94] on div at bounding box center [454, 94] width 7 height 7
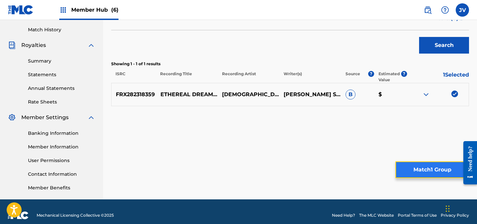
click at [426, 170] on button "Match 1 Group" at bounding box center [432, 169] width 74 height 17
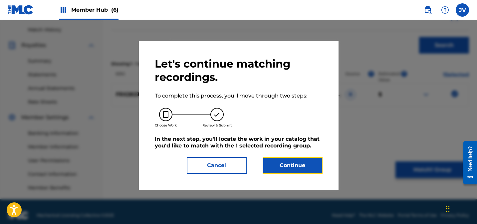
click at [285, 161] on button "Continue" at bounding box center [293, 165] width 60 height 17
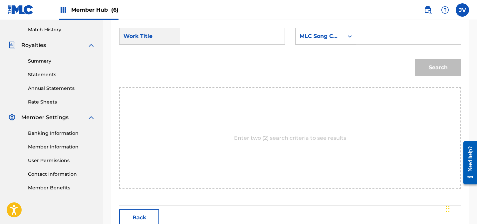
drag, startPoint x: 186, startPoint y: 28, endPoint x: 199, endPoint y: 32, distance: 13.5
click at [187, 29] on input "Search Form" at bounding box center [232, 36] width 93 height 16
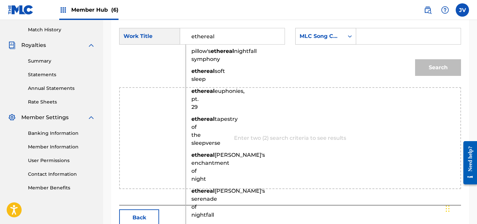
type input "ethereal"
click at [392, 41] on input "Search Form" at bounding box center [408, 36] width 93 height 16
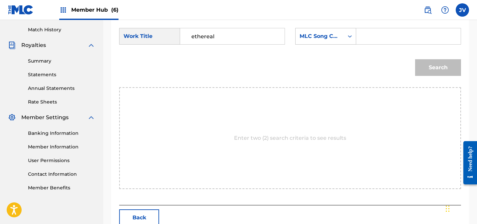
paste input "EQ3QN3"
type input "EQ3QN3"
click at [427, 63] on button "Search" at bounding box center [438, 67] width 46 height 17
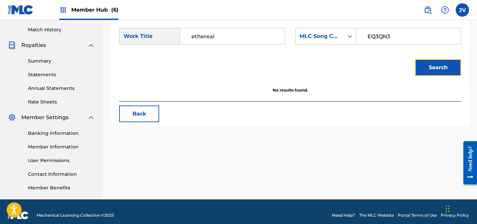
scroll to position [0, 0]
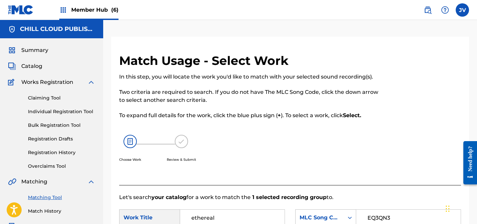
click at [42, 45] on div "Summary Catalog Works Registration Claiming Tool Individual Registration Tool B…" at bounding box center [51, 209] width 103 height 343
click at [39, 50] on span "Summary" at bounding box center [34, 50] width 27 height 8
